Goal: Complete application form

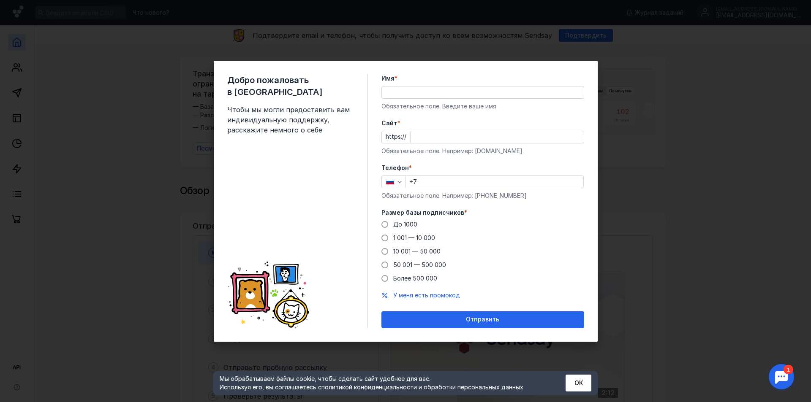
click at [459, 92] on input "Имя *" at bounding box center [483, 93] width 202 height 12
type input "A"
type input "F"
type input "Ф"
type input "Айсили"
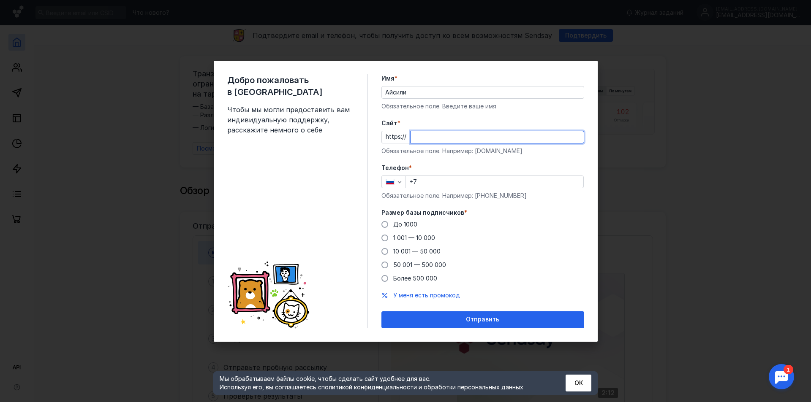
click at [454, 139] on input "Cайт *" at bounding box center [496, 137] width 173 height 12
click at [385, 227] on span at bounding box center [384, 224] width 7 height 7
click at [0, 0] on input "До 1000" at bounding box center [0, 0] width 0 height 0
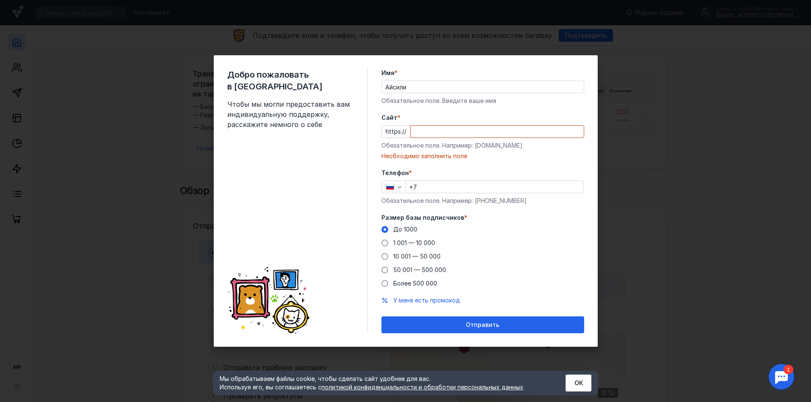
click at [423, 189] on input "+7" at bounding box center [494, 187] width 177 height 12
type input "[PHONE_NUMBER]"
click at [446, 132] on input "Cайт *" at bounding box center [496, 132] width 173 height 12
click at [403, 133] on div "https://" at bounding box center [482, 131] width 203 height 13
click at [443, 133] on input "Cайт *" at bounding box center [496, 132] width 173 height 12
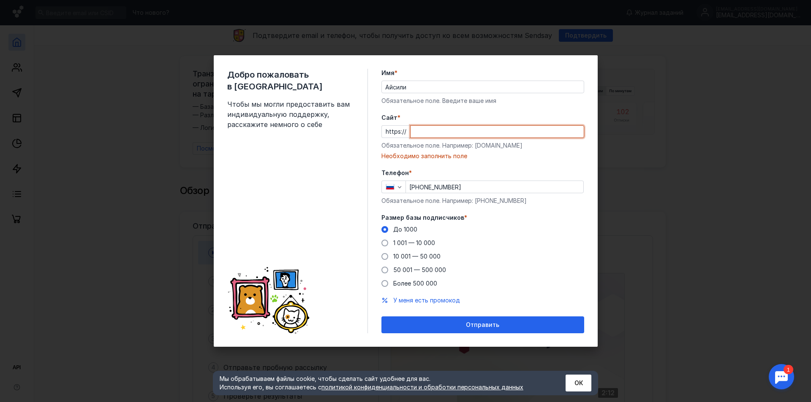
click at [448, 156] on div "Необходимо заполнить поле" at bounding box center [482, 156] width 203 height 8
click at [466, 134] on input "Cайт *" at bounding box center [496, 132] width 173 height 12
type input "в"
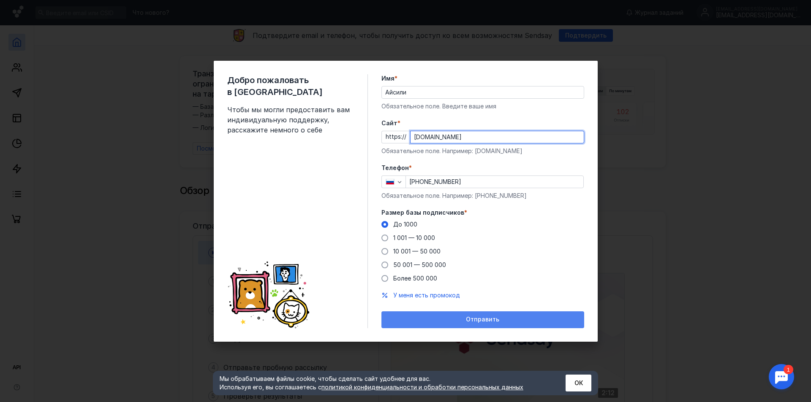
type input "[DOMAIN_NAME]"
click at [508, 325] on div "Отправить" at bounding box center [482, 320] width 203 height 17
